Goal: Communication & Community: Answer question/provide support

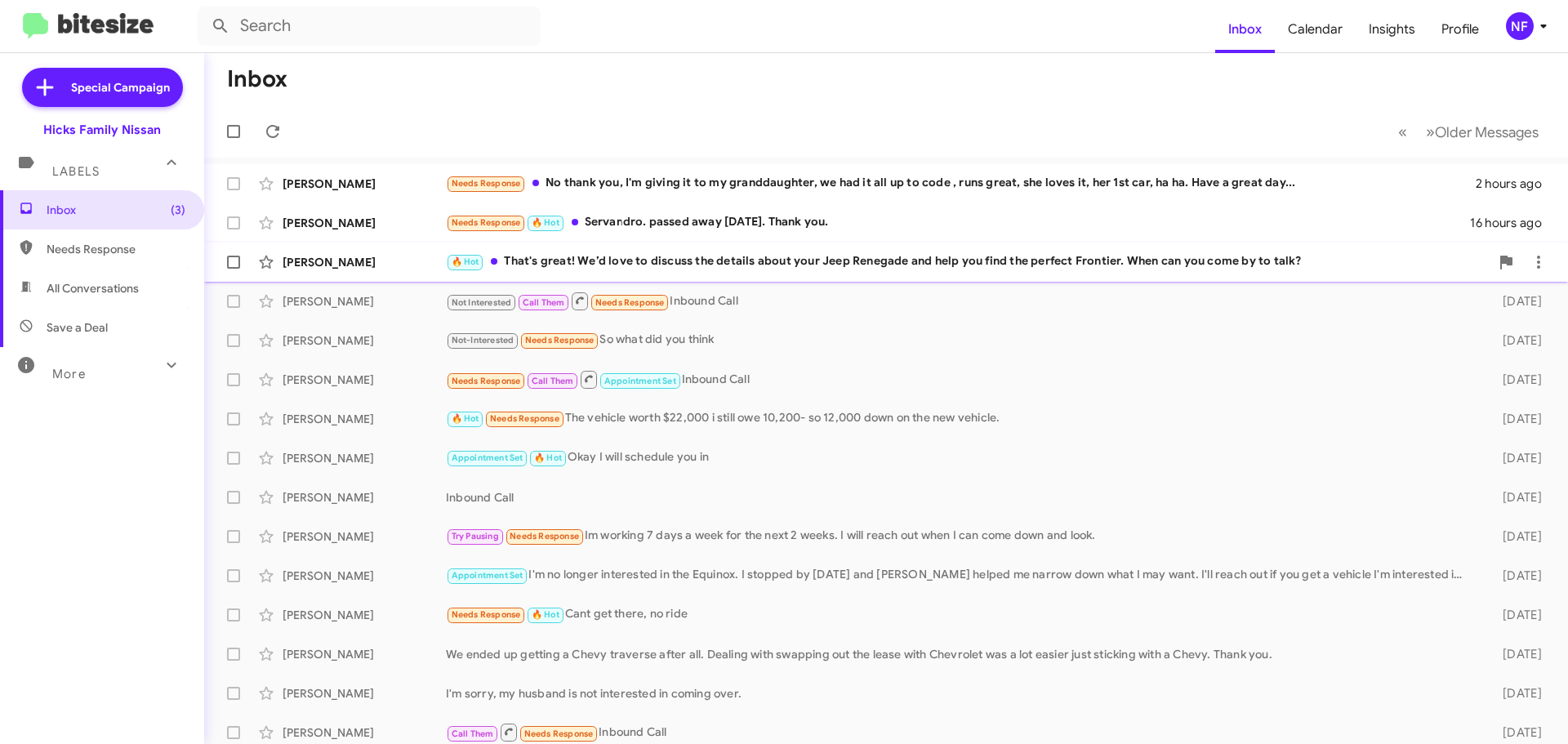
click at [595, 259] on div "🔥 Hot That's great! We’d love to discuss the details about your Jeep Renegade a…" at bounding box center [967, 261] width 1044 height 18
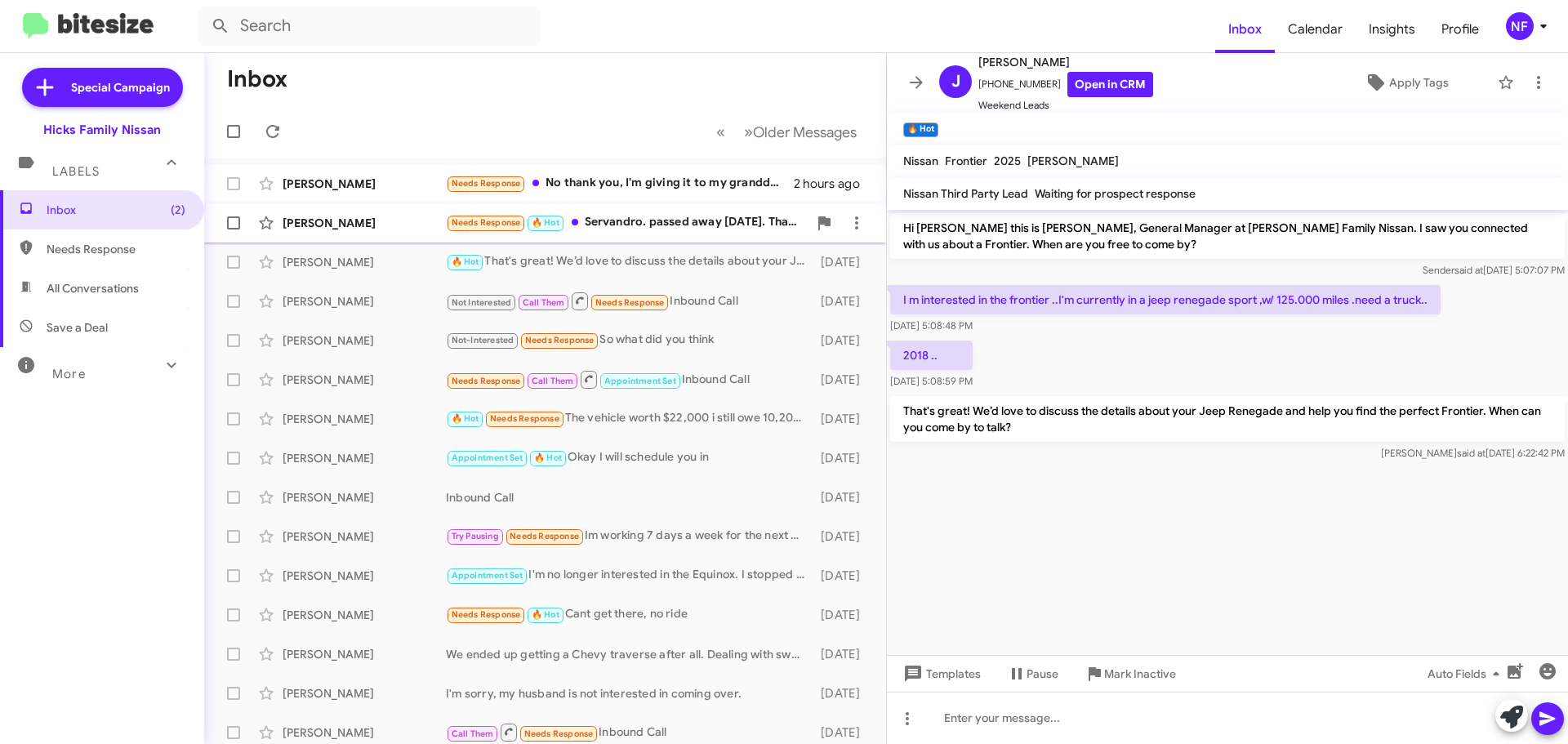
click at [693, 226] on div "Needs Response 🔥 Hot Servandro. passed away [DATE]. Thank you." at bounding box center [626, 221] width 362 height 18
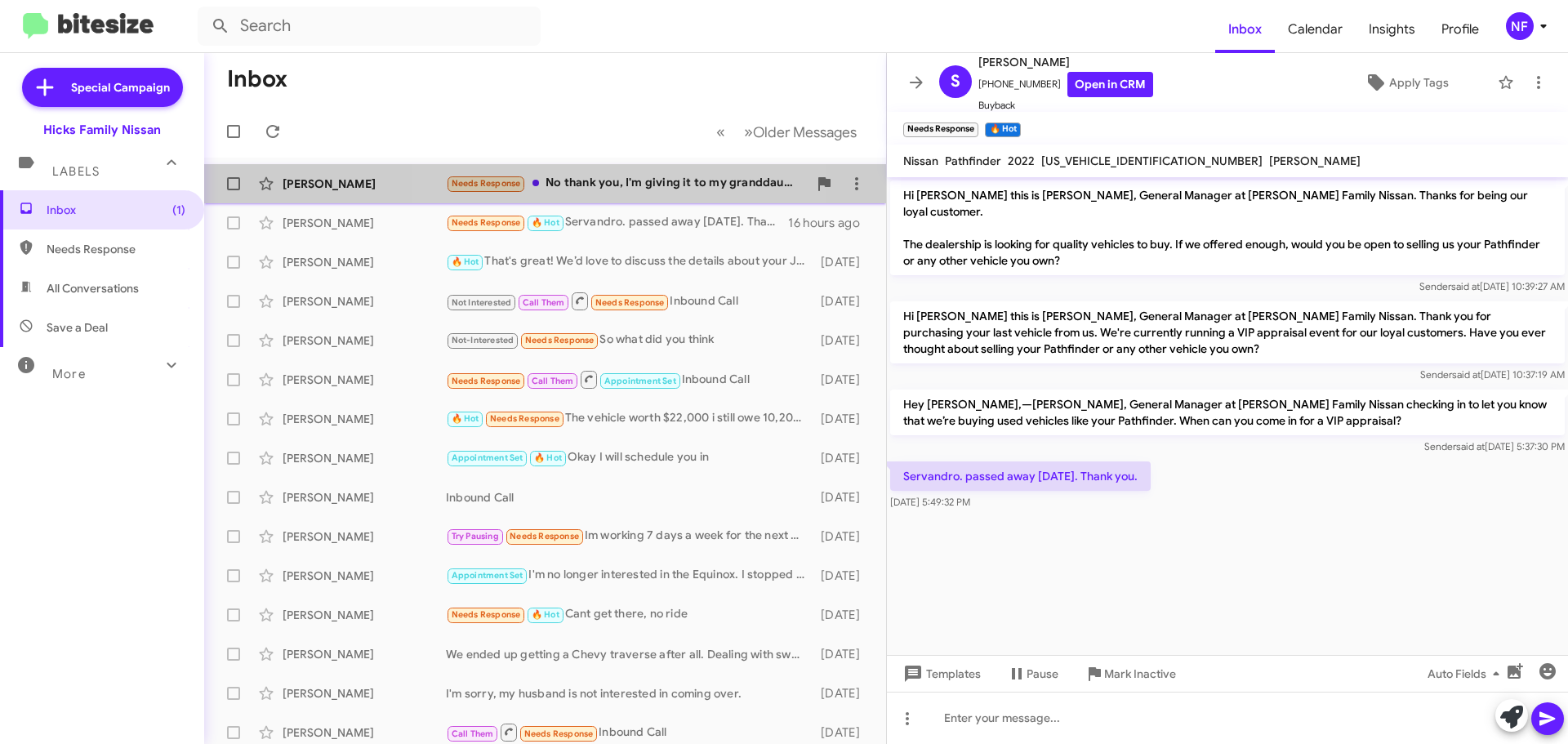
click at [591, 186] on div "Needs Response No thank you, I'm giving it to my granddaughter, we had it all u…" at bounding box center [626, 183] width 362 height 18
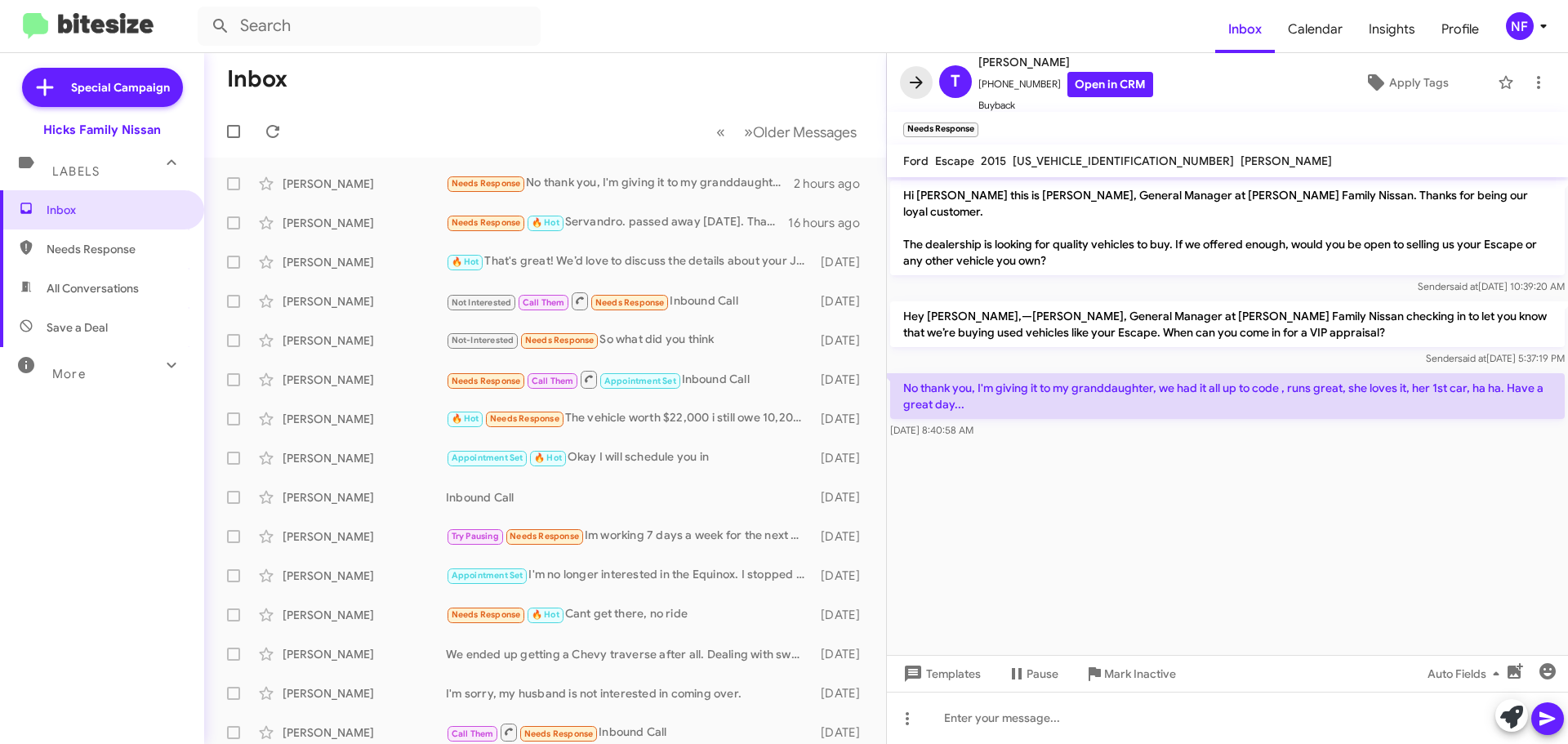
click at [918, 75] on icon at bounding box center [916, 82] width 19 height 19
